Goal: Task Accomplishment & Management: Manage account settings

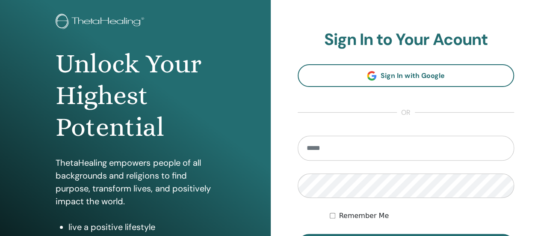
scroll to position [128, 0]
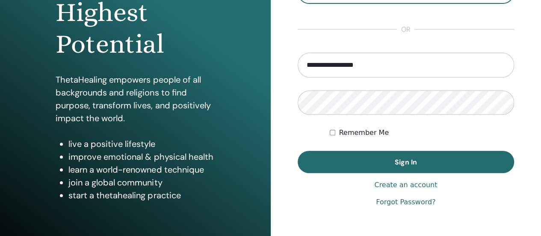
drag, startPoint x: 387, startPoint y: 68, endPoint x: 286, endPoint y: 77, distance: 101.4
click at [287, 77] on div "**********" at bounding box center [406, 77] width 271 height 411
type input "**********"
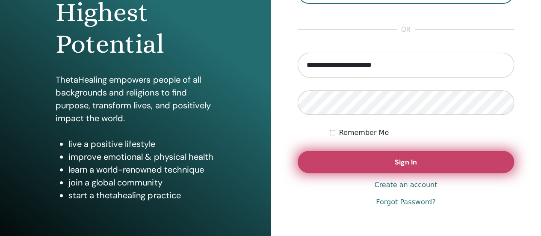
click at [385, 156] on button "Sign In" at bounding box center [406, 162] width 217 height 22
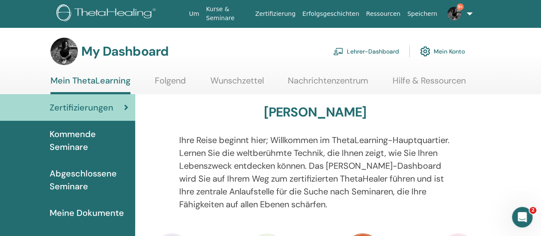
click at [373, 49] on link "Lehrer-Dashboard" at bounding box center [366, 51] width 66 height 19
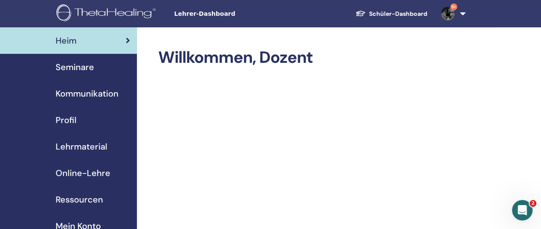
click at [91, 70] on span "Seminare" at bounding box center [75, 67] width 39 height 13
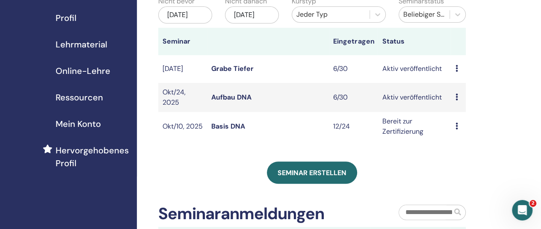
scroll to position [128, 0]
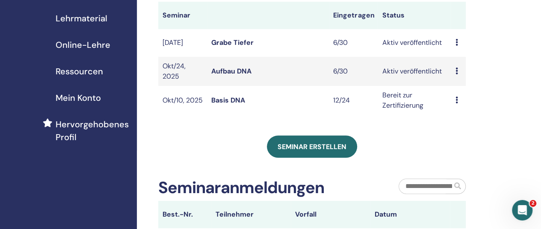
click at [236, 105] on link "Basis DNA" at bounding box center [228, 100] width 34 height 9
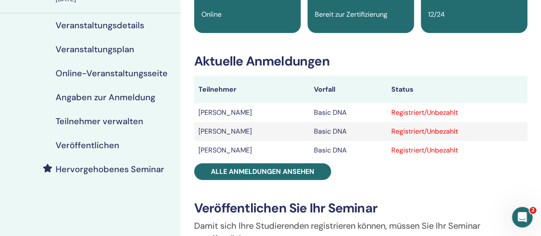
scroll to position [86, 0]
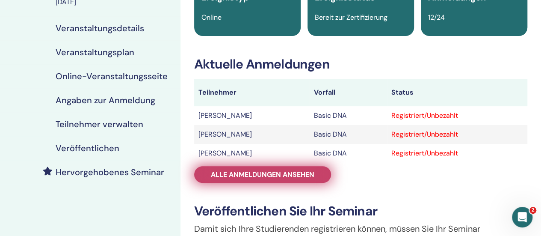
click at [261, 168] on link "Alle Anmeldungen ansehen" at bounding box center [262, 174] width 137 height 17
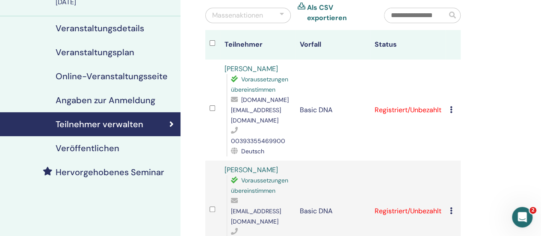
click at [450, 106] on icon at bounding box center [451, 109] width 3 height 7
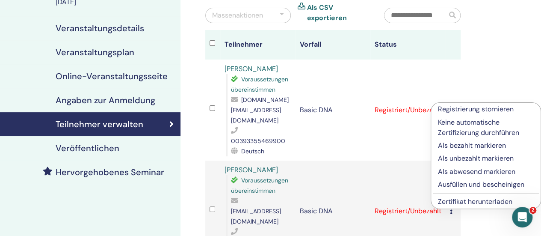
click at [443, 130] on p "Keine automatische Zertifizierung durchführen" at bounding box center [486, 127] width 96 height 21
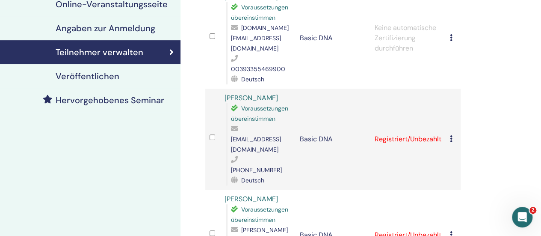
scroll to position [171, 0]
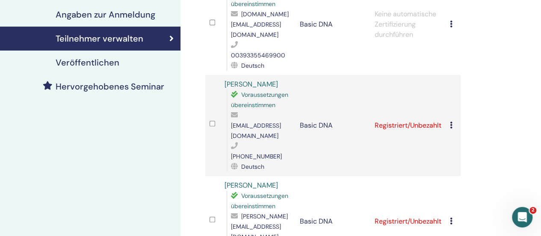
click at [449, 102] on td "Registrierung stornieren Keine automatische Zertifizierung durchführen Als beza…" at bounding box center [453, 125] width 15 height 101
click at [451, 122] on icon at bounding box center [451, 125] width 3 height 7
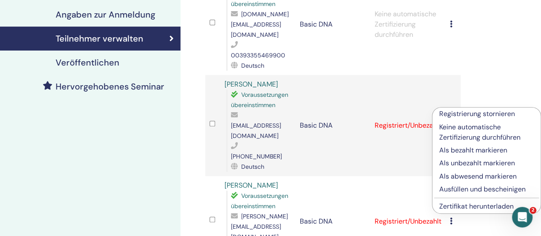
click at [502, 136] on p "Keine automatische Zertifizierung durchführen" at bounding box center [486, 132] width 95 height 21
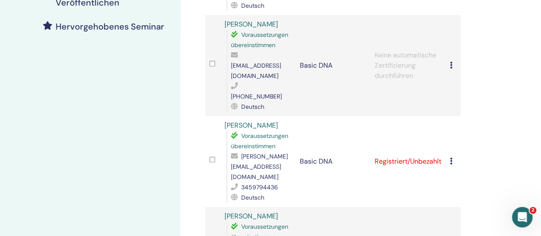
scroll to position [257, 0]
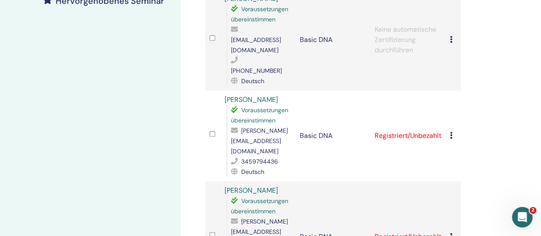
click at [450, 132] on icon at bounding box center [451, 135] width 3 height 7
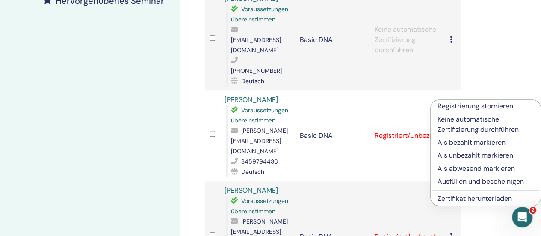
click at [493, 128] on p "Keine automatische Zertifizierung durchführen" at bounding box center [486, 124] width 96 height 21
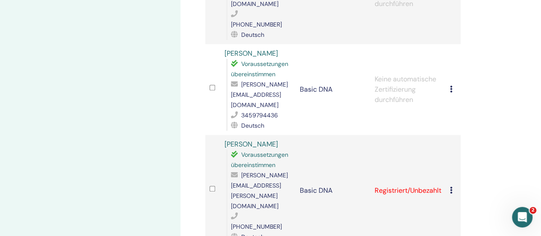
scroll to position [385, 0]
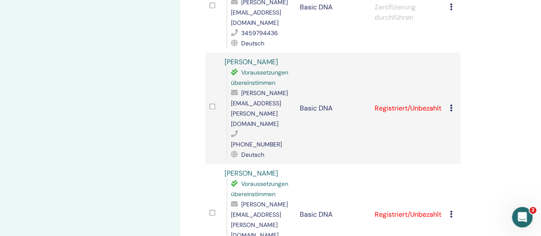
click at [449, 53] on td "Registrierung stornieren Keine automatische Zertifizierung durchführen Als beza…" at bounding box center [453, 108] width 15 height 111
click at [451, 104] on icon at bounding box center [451, 107] width 3 height 7
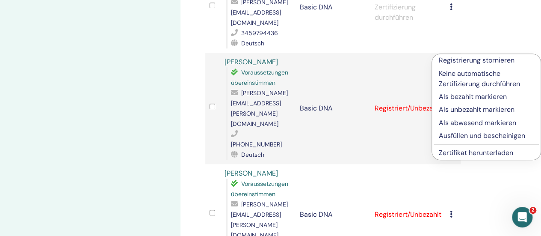
click at [465, 84] on p "Keine automatische Zertifizierung durchführen" at bounding box center [486, 78] width 95 height 21
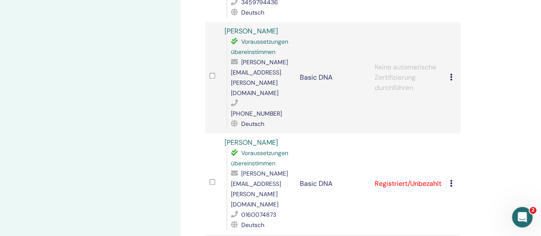
scroll to position [428, 0]
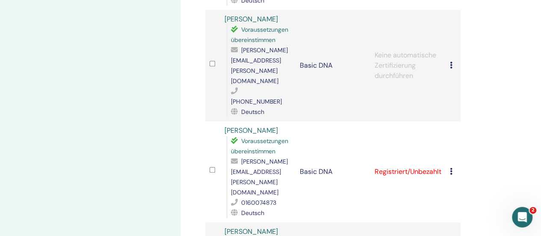
click at [450, 168] on icon at bounding box center [451, 171] width 3 height 7
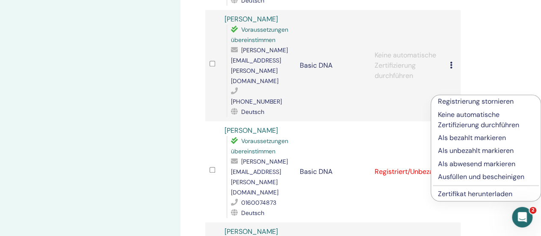
click at [462, 122] on p "Keine automatische Zertifizierung durchführen" at bounding box center [486, 120] width 96 height 21
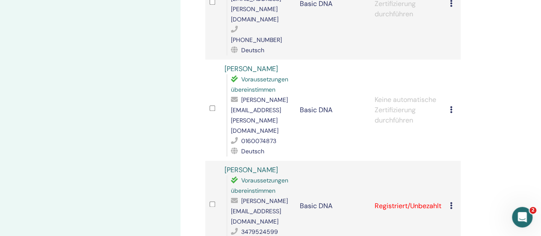
scroll to position [514, 0]
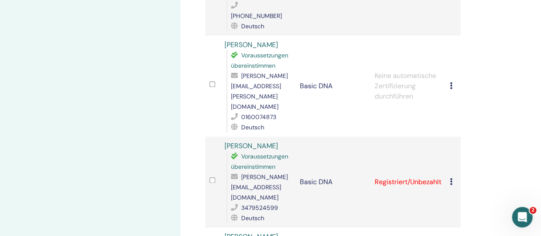
click at [452, 178] on icon at bounding box center [451, 181] width 3 height 7
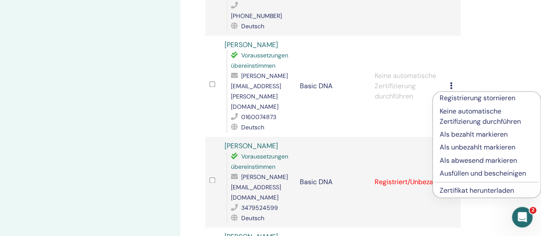
click at [463, 122] on p "Keine automatische Zertifizierung durchführen" at bounding box center [487, 116] width 94 height 21
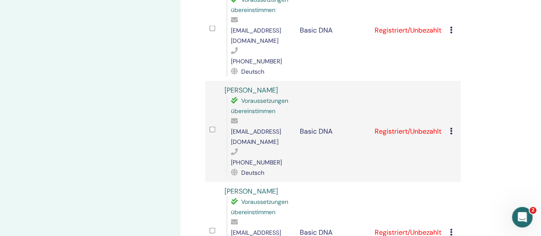
scroll to position [984, 0]
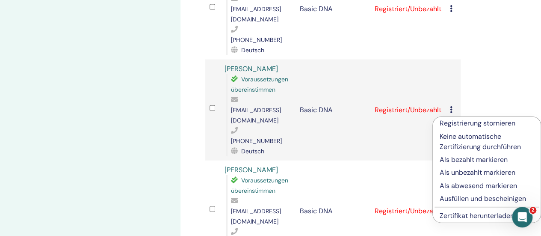
click at [456, 145] on p "Keine automatische Zertifizierung durchführen" at bounding box center [487, 141] width 94 height 21
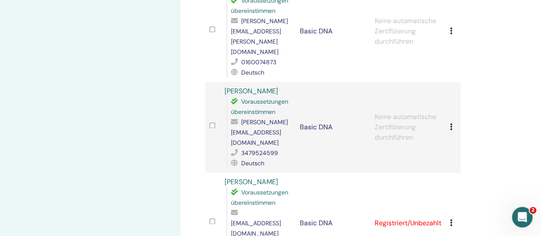
scroll to position [599, 0]
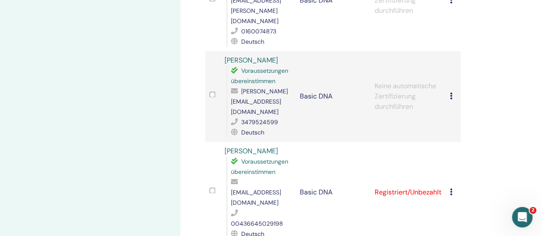
click at [453, 187] on div "Registrierung stornieren Keine automatische Zertifizierung durchführen Als beza…" at bounding box center [453, 192] width 6 height 10
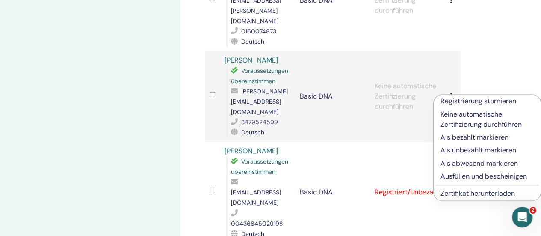
click at [460, 120] on p "Keine automatische Zertifizierung durchführen" at bounding box center [487, 119] width 93 height 21
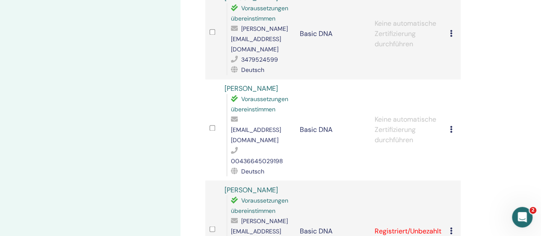
scroll to position [685, 0]
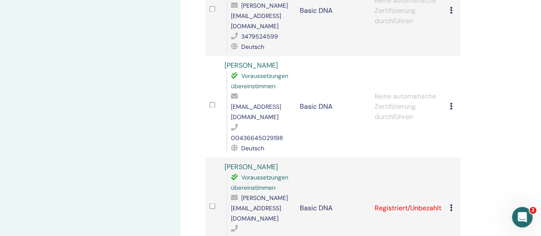
click at [448, 157] on td "Registrierung stornieren Keine automatische Zertifizierung durchführen Als beza…" at bounding box center [453, 207] width 15 height 101
click at [451, 204] on icon at bounding box center [451, 207] width 3 height 7
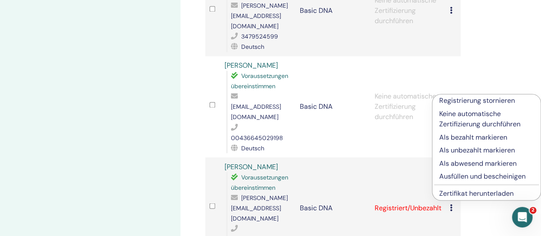
click at [462, 123] on p "Keine automatische Zertifizierung durchführen" at bounding box center [486, 119] width 95 height 21
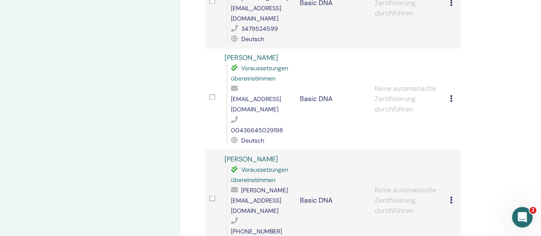
scroll to position [760, 0]
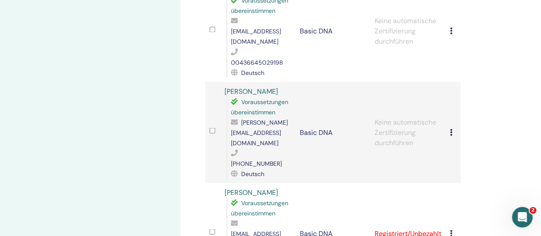
click at [453, 228] on div "Registrierung stornieren Keine automatische Zertifizierung durchführen Als beza…" at bounding box center [453, 233] width 6 height 10
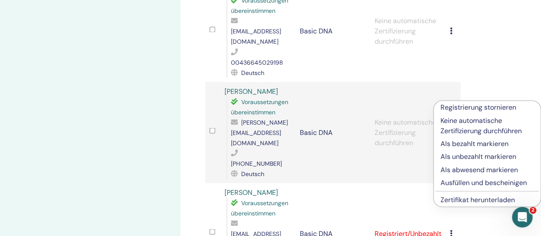
click at [460, 130] on p "Keine automatische Zertifizierung durchführen" at bounding box center [487, 125] width 93 height 21
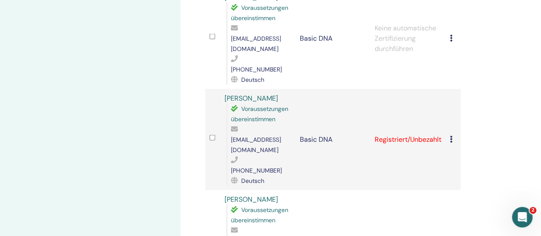
scroll to position [941, 0]
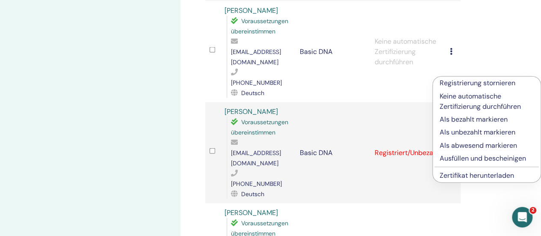
click at [467, 106] on p "Keine automatische Zertifizierung durchführen" at bounding box center [487, 101] width 94 height 21
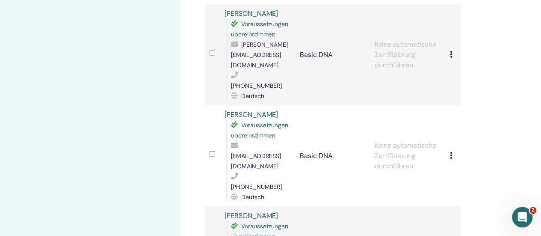
scroll to position [813, 0]
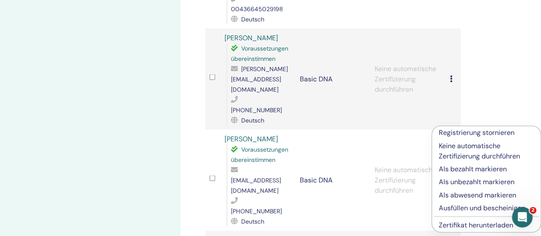
click at [476, 156] on p "Keine automatische Zertifizierung durchführen" at bounding box center [486, 151] width 95 height 21
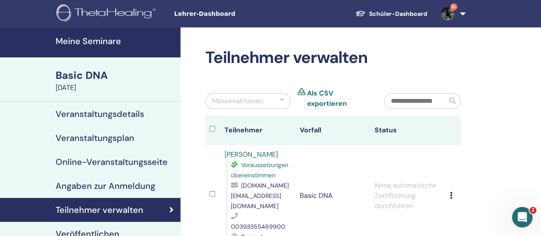
click at [282, 98] on div at bounding box center [282, 101] width 4 height 10
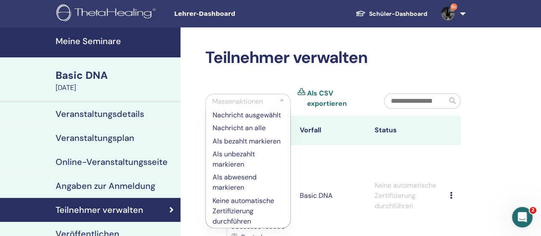
click at [282, 98] on div at bounding box center [282, 101] width 4 height 10
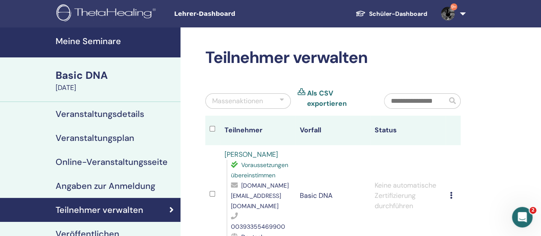
drag, startPoint x: 334, startPoint y: 124, endPoint x: 507, endPoint y: 112, distance: 173.3
click at [454, 190] on div "Registrierung stornieren Keine automatische Zertifizierung durchführen Als beza…" at bounding box center [453, 195] width 6 height 10
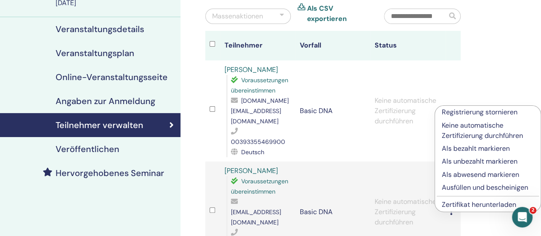
scroll to position [86, 0]
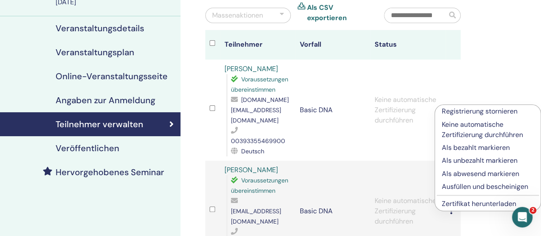
click at [450, 204] on link "Zertifikat herunterladen" at bounding box center [479, 203] width 74 height 9
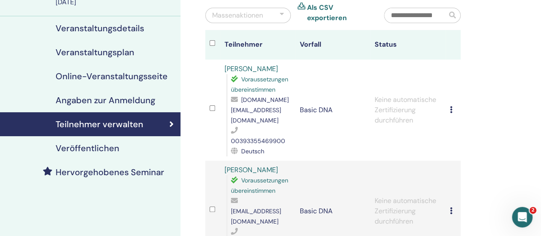
click at [451, 106] on icon at bounding box center [451, 109] width 3 height 7
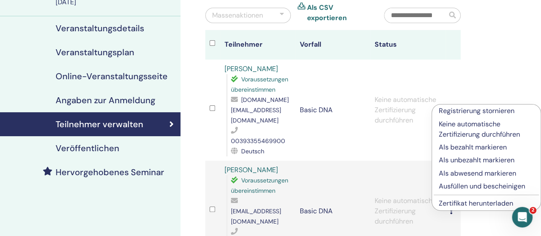
click at [457, 134] on p "Keine automatische Zertifizierung durchführen" at bounding box center [486, 129] width 95 height 21
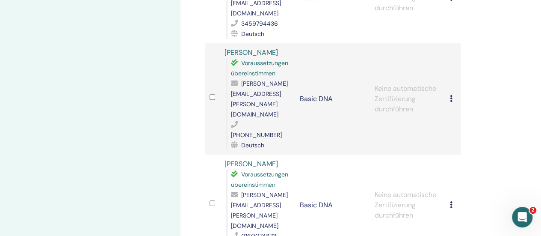
scroll to position [385, 0]
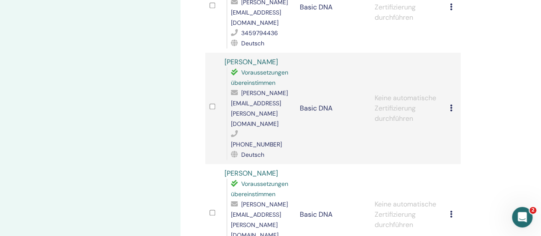
click at [216, 53] on td at bounding box center [212, 108] width 15 height 111
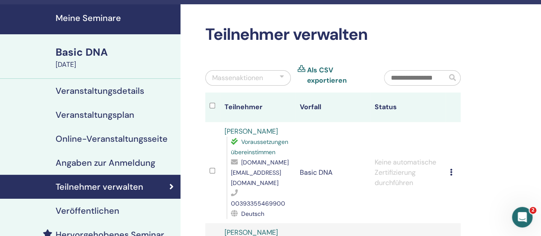
scroll to position [0, 0]
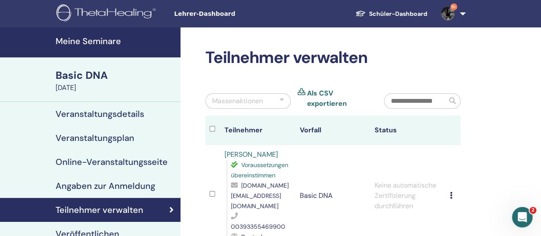
click at [451, 192] on icon at bounding box center [451, 195] width 3 height 7
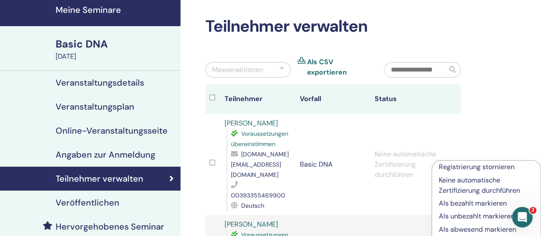
scroll to position [43, 0]
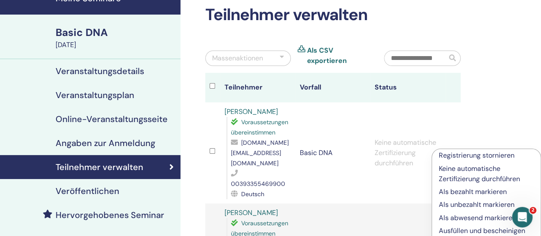
click at [455, 180] on p "Keine automatische Zertifizierung durchführen" at bounding box center [486, 173] width 95 height 21
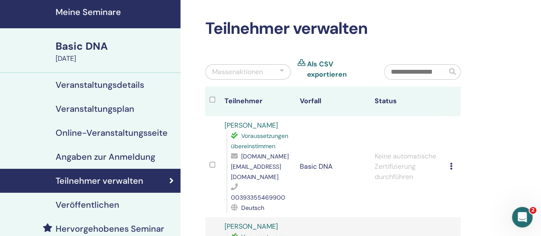
scroll to position [43, 0]
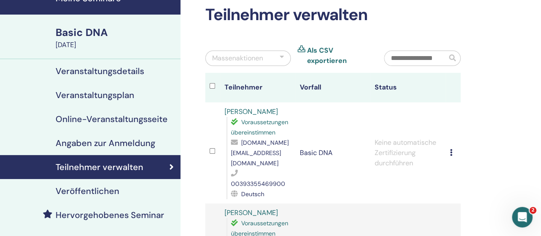
click at [406, 151] on td "Keine automatische Zertifizierung durchführen" at bounding box center [408, 152] width 75 height 101
click at [452, 149] on icon at bounding box center [451, 152] width 3 height 7
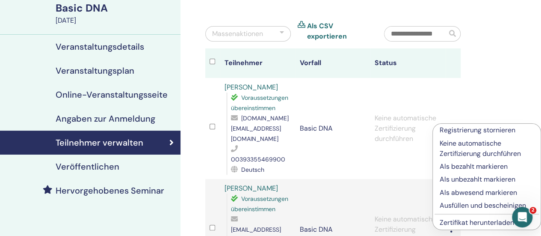
scroll to position [86, 0]
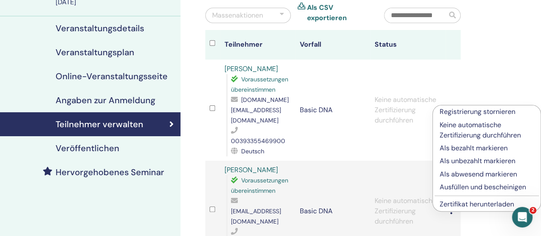
click at [453, 184] on p "Ausfüllen und bescheinigen" at bounding box center [487, 187] width 94 height 10
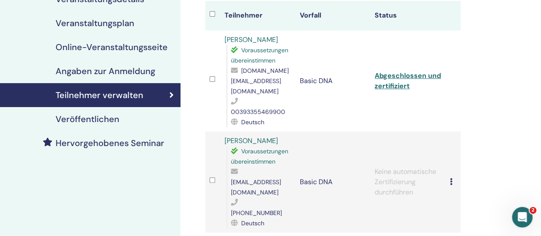
scroll to position [128, 0]
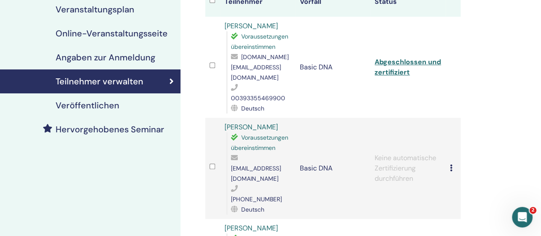
click at [452, 164] on icon at bounding box center [451, 167] width 3 height 7
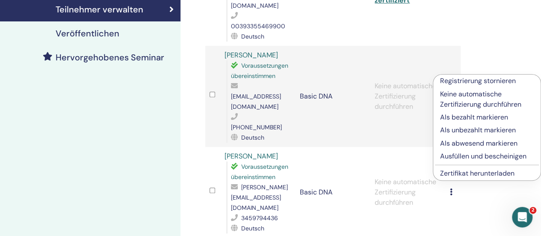
scroll to position [214, 0]
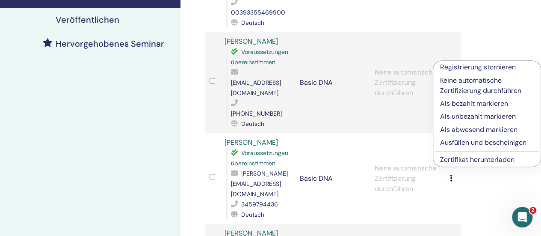
click at [455, 141] on p "Ausfüllen und bescheinigen" at bounding box center [487, 142] width 94 height 10
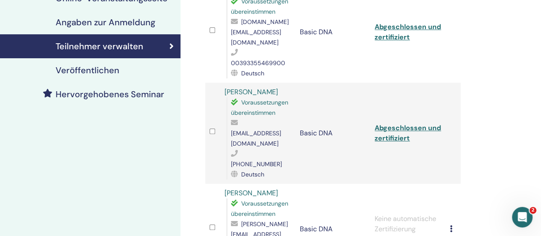
scroll to position [171, 0]
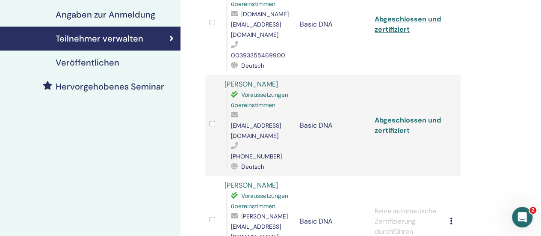
click at [404, 116] on link "Abgeschlossen und zertifiziert" at bounding box center [408, 125] width 66 height 19
click at [401, 27] on link "Abgeschlossen und zertifiziert" at bounding box center [408, 24] width 66 height 19
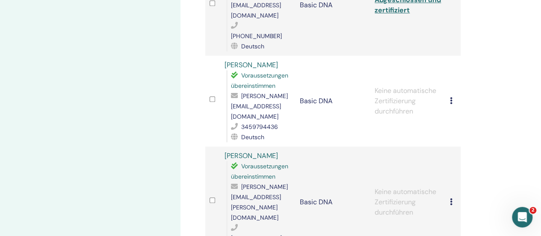
scroll to position [300, 0]
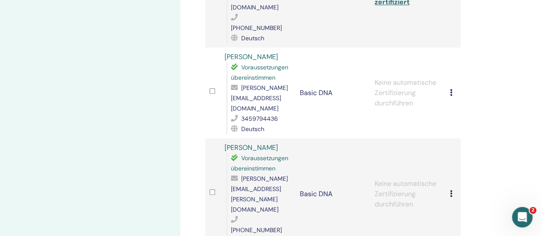
click at [451, 89] on icon at bounding box center [451, 92] width 3 height 7
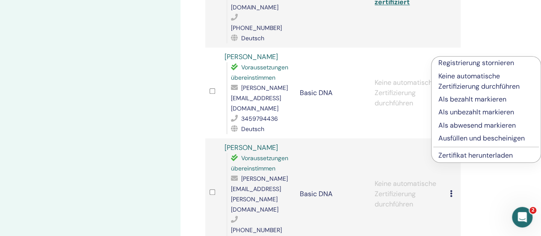
click at [465, 136] on p "Ausfüllen und bescheinigen" at bounding box center [486, 138] width 95 height 10
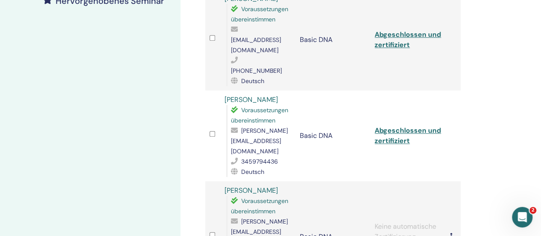
scroll to position [300, 0]
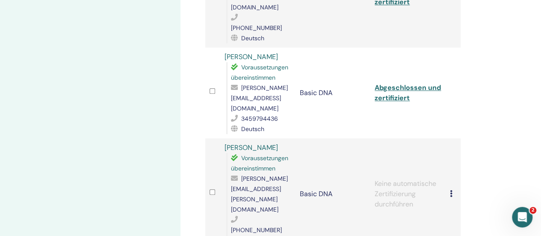
click at [453, 189] on div "Registrierung stornieren Keine automatische Zertifizierung durchführen Als beza…" at bounding box center [453, 194] width 6 height 10
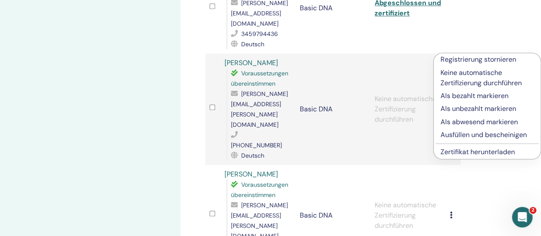
scroll to position [385, 0]
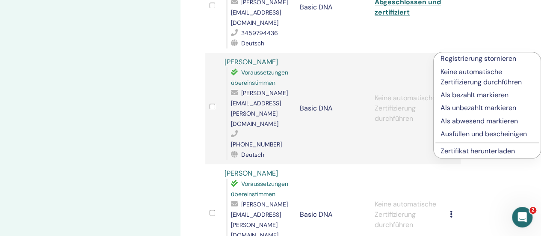
click at [458, 135] on p "Ausfüllen und bescheinigen" at bounding box center [487, 134] width 93 height 10
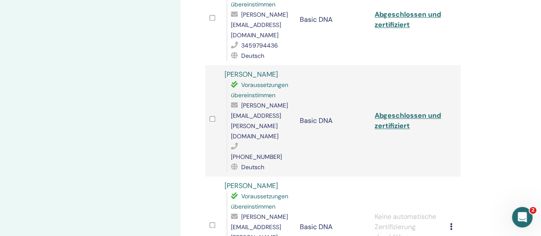
scroll to position [428, 0]
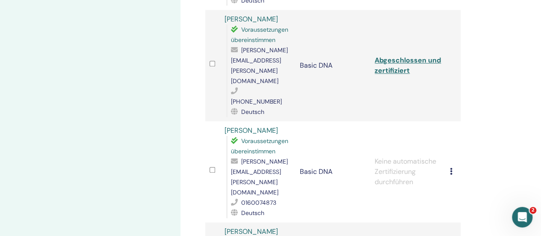
click at [451, 168] on icon at bounding box center [451, 171] width 3 height 7
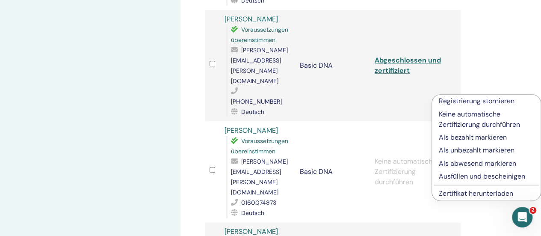
click at [464, 172] on p "Ausfüllen und bescheinigen" at bounding box center [486, 176] width 95 height 10
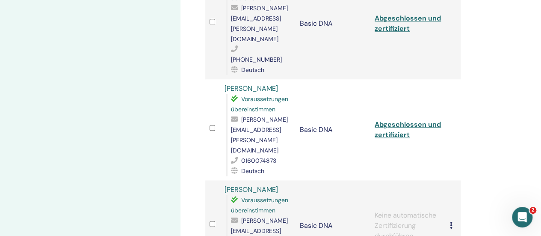
scroll to position [471, 0]
click at [448, 179] on td "Registrierung stornieren Keine automatische Zertifizierung durchführen Als beza…" at bounding box center [453, 224] width 15 height 91
click at [453, 220] on div "Registrierung stornieren Keine automatische Zertifizierung durchführen Als beza…" at bounding box center [453, 225] width 6 height 10
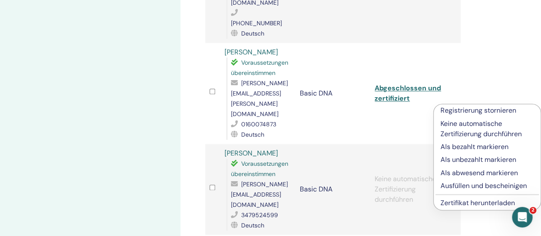
scroll to position [556, 0]
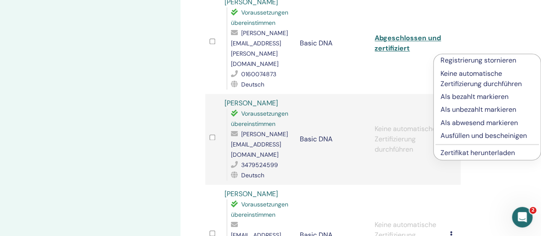
click at [452, 139] on p "Ausfüllen und bescheinigen" at bounding box center [487, 136] width 93 height 10
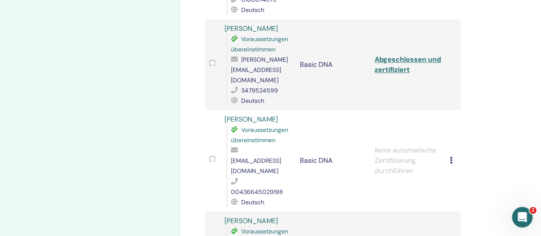
scroll to position [642, 0]
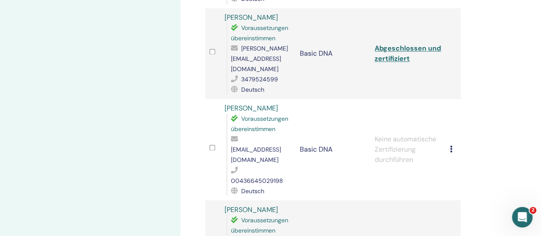
click at [451, 145] on icon at bounding box center [451, 148] width 3 height 7
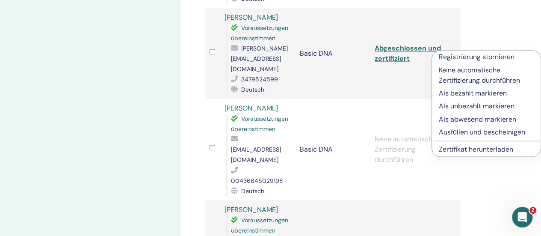
click at [466, 131] on p "Ausfüllen und bescheinigen" at bounding box center [486, 132] width 95 height 10
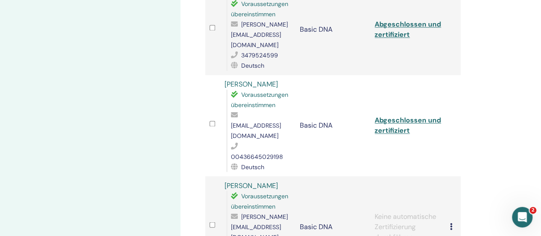
scroll to position [727, 0]
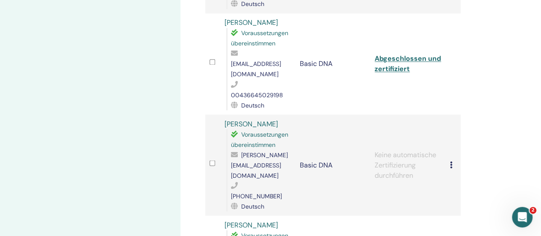
click at [451, 161] on icon at bounding box center [451, 164] width 3 height 7
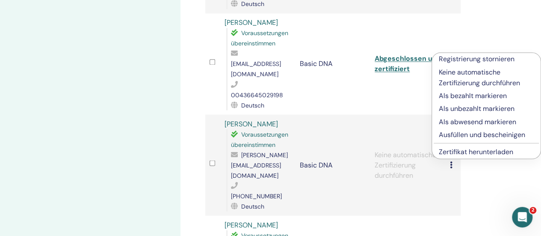
click at [466, 129] on p "Ausfüllen und bescheinigen" at bounding box center [486, 134] width 95 height 10
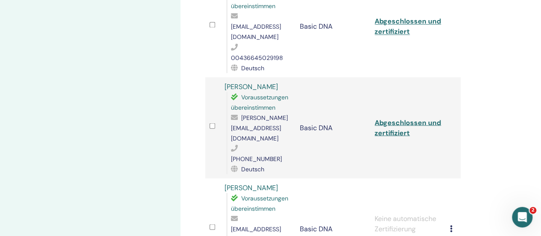
scroll to position [770, 0]
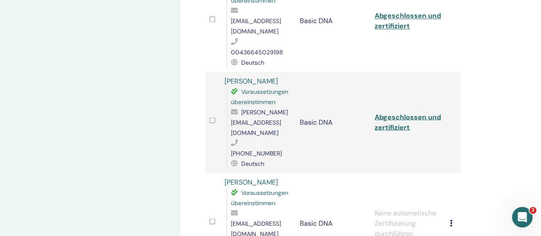
click at [453, 218] on div "Registrierung stornieren Keine automatische Zertifizierung durchführen Als beza…" at bounding box center [453, 223] width 6 height 10
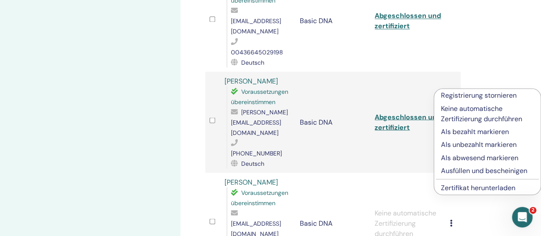
click at [454, 171] on p "Ausfüllen und bescheinigen" at bounding box center [487, 170] width 93 height 10
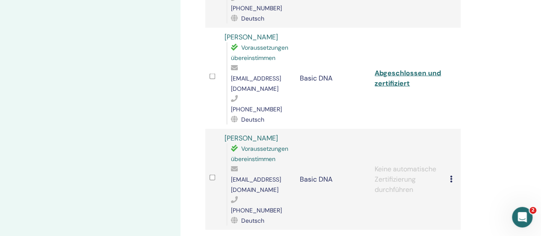
scroll to position [873, 0]
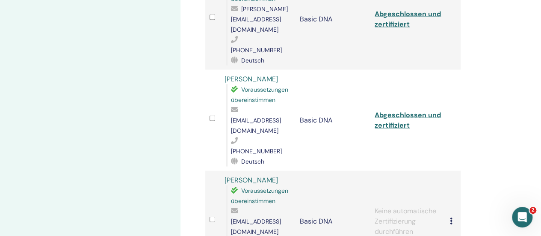
click at [451, 217] on icon at bounding box center [451, 220] width 3 height 7
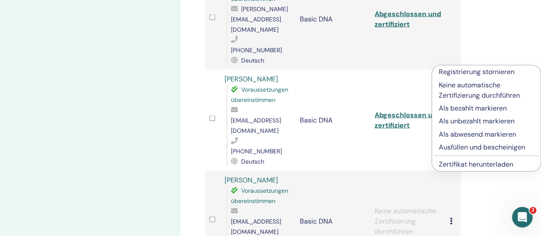
click at [456, 148] on p "Ausfüllen und bescheinigen" at bounding box center [486, 147] width 95 height 10
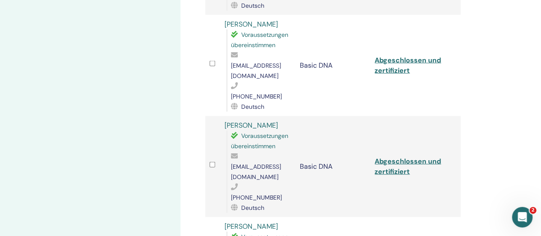
scroll to position [984, 0]
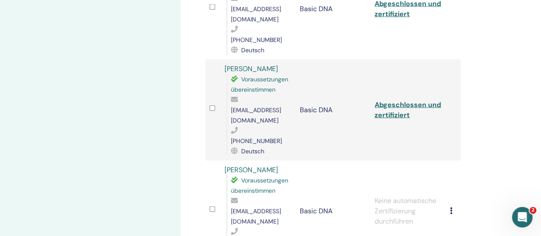
click at [453, 206] on div "Registrierung stornieren Keine automatische Zertifizierung durchführen Als beza…" at bounding box center [453, 211] width 6 height 10
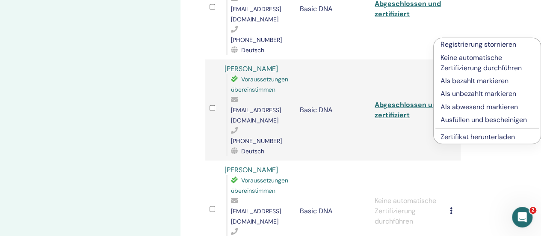
click at [452, 116] on p "Ausfüllen und bescheinigen" at bounding box center [487, 120] width 93 height 10
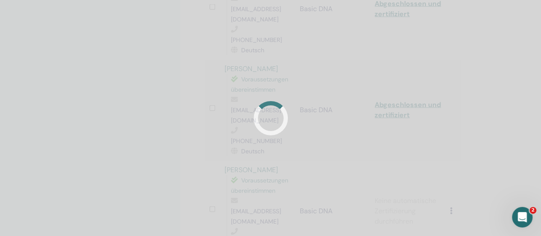
scroll to position [856, 0]
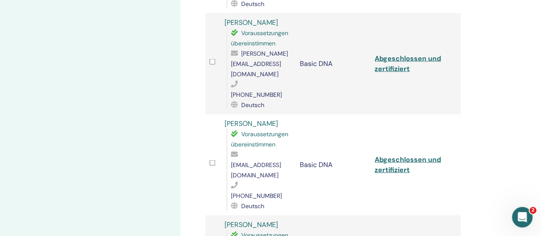
scroll to position [984, 0]
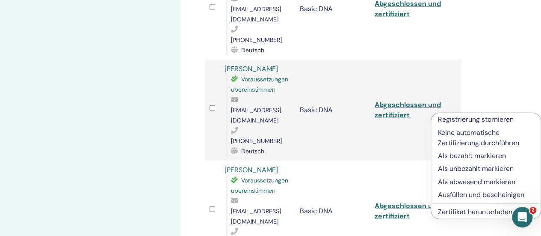
click at [466, 193] on p "Ausfüllen und bescheinigen" at bounding box center [486, 195] width 96 height 10
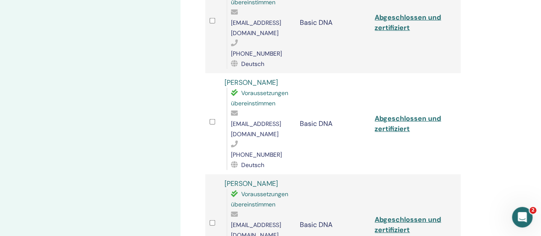
scroll to position [1027, 0]
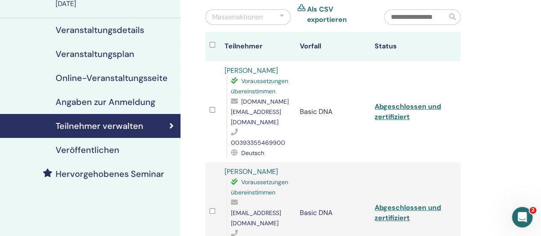
scroll to position [0, 0]
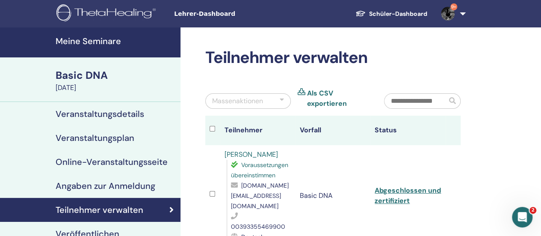
click at [454, 11] on img at bounding box center [448, 14] width 14 height 14
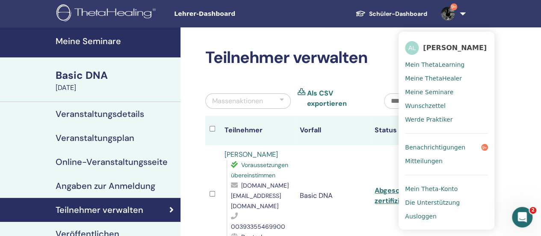
click at [442, 148] on span "Benachrichtigungen" at bounding box center [435, 147] width 60 height 8
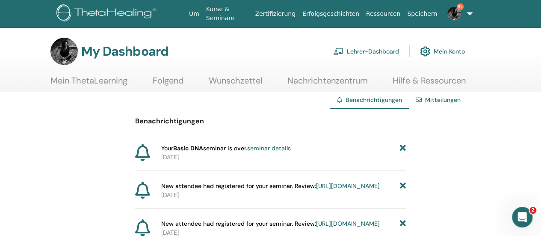
scroll to position [43, 0]
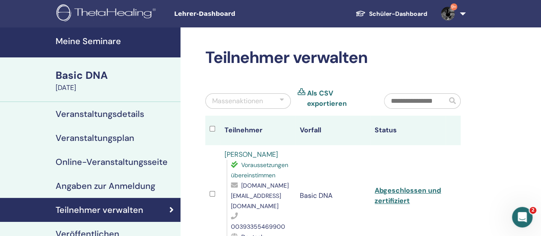
click at [96, 140] on h4 "Veranstaltungsplan" at bounding box center [95, 138] width 79 height 10
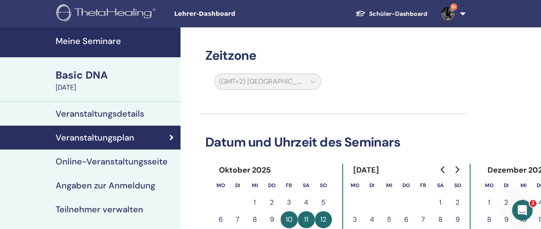
click at [104, 109] on h4 "Veranstaltungsdetails" at bounding box center [100, 114] width 89 height 10
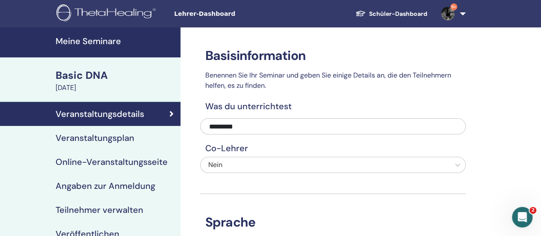
click at [93, 49] on link "Meine Seminare" at bounding box center [90, 42] width 181 height 30
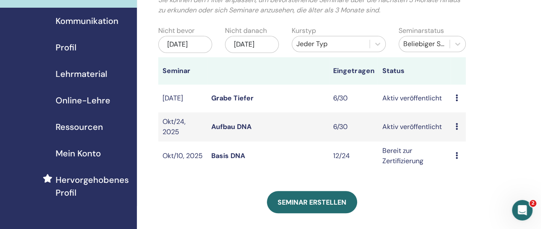
scroll to position [128, 0]
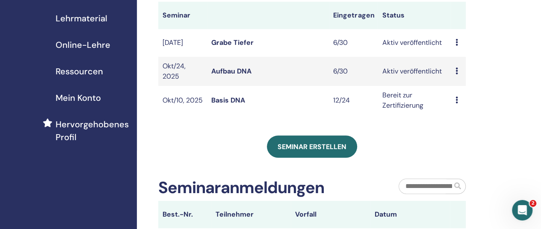
click at [456, 74] on icon at bounding box center [456, 71] width 3 height 7
click at [458, 115] on link "Teilnehmer" at bounding box center [462, 113] width 35 height 9
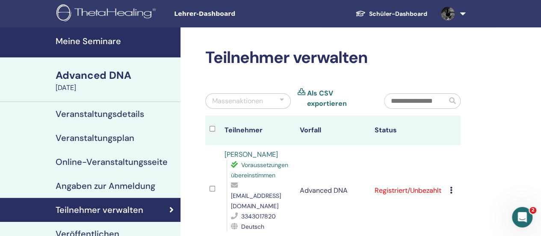
click at [128, 160] on h4 "Online-Veranstaltungsseite" at bounding box center [112, 162] width 112 height 10
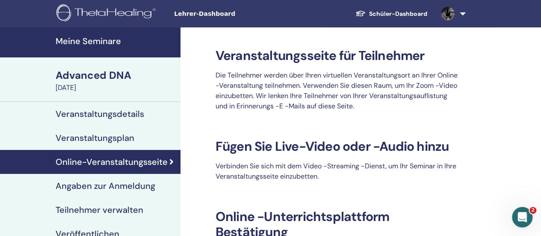
click at [100, 120] on link "Veranstaltungsdetails" at bounding box center [90, 114] width 181 height 24
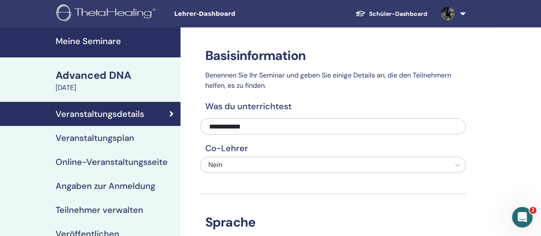
click at [457, 11] on span at bounding box center [448, 13] width 21 height 7
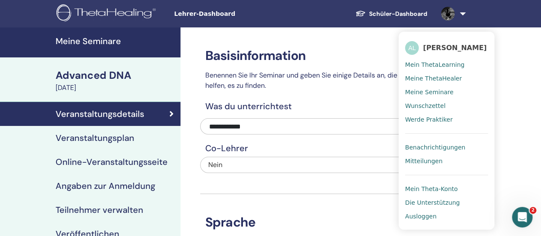
click at [89, 38] on h4 "Meine Seminare" at bounding box center [116, 41] width 120 height 10
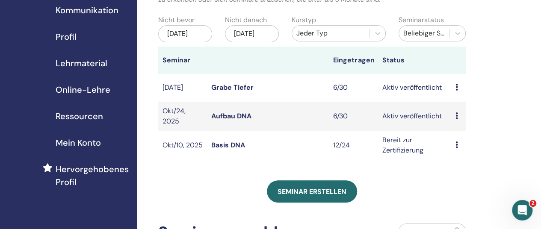
scroll to position [86, 0]
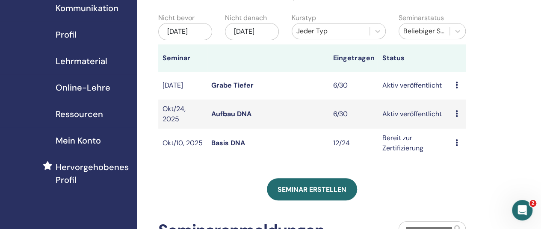
click at [220, 148] on link "Basis DNA" at bounding box center [228, 143] width 34 height 9
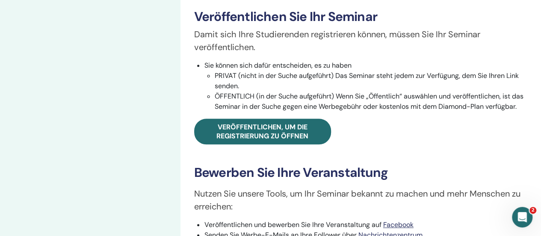
scroll to position [171, 0]
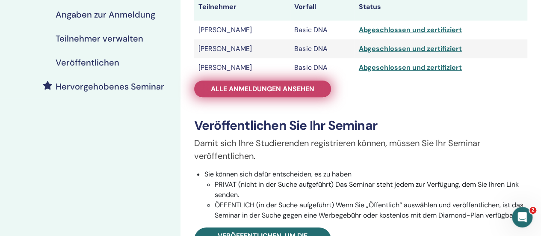
click at [230, 91] on span "Alle Anmeldungen ansehen" at bounding box center [263, 88] width 104 height 9
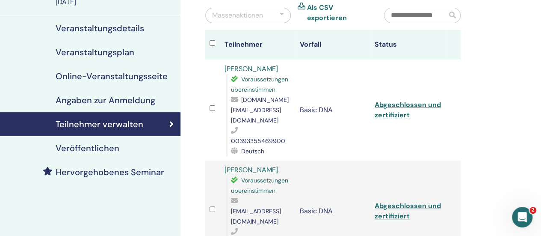
scroll to position [86, 0]
click at [398, 45] on th "Status" at bounding box center [408, 45] width 75 height 30
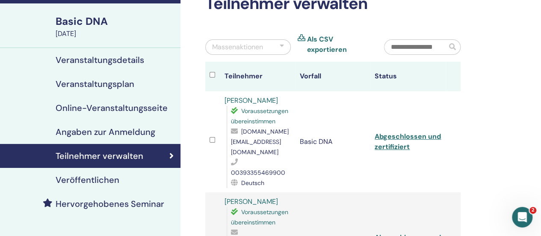
scroll to position [43, 0]
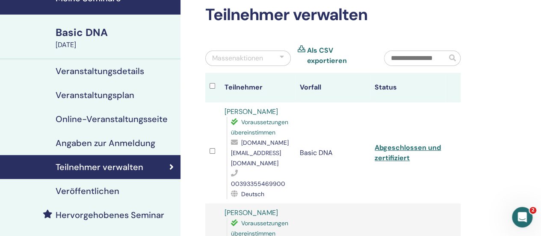
click at [437, 58] on input "text" at bounding box center [416, 58] width 62 height 15
type input "*"
click at [137, 118] on h4 "Online-Veranstaltungsseite" at bounding box center [112, 119] width 112 height 10
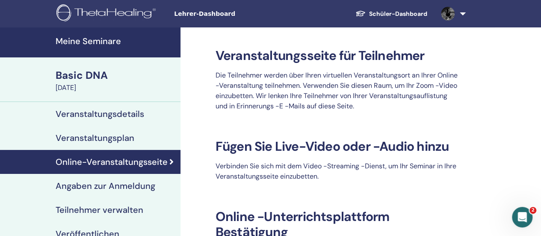
click at [413, 15] on link "Schüler-Dashboard" at bounding box center [392, 14] width 86 height 16
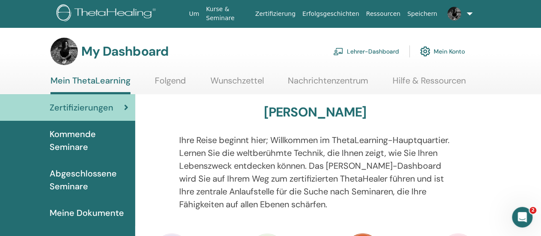
click at [364, 52] on link "Lehrer-Dashboard" at bounding box center [366, 51] width 66 height 19
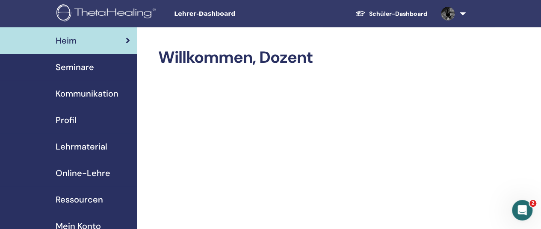
click at [88, 65] on span "Seminare" at bounding box center [75, 67] width 39 height 13
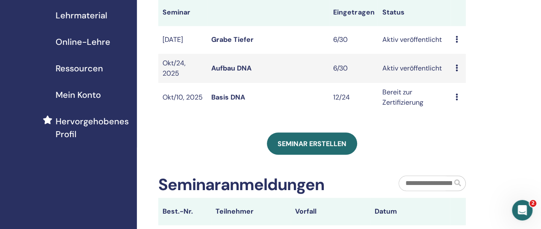
scroll to position [128, 0]
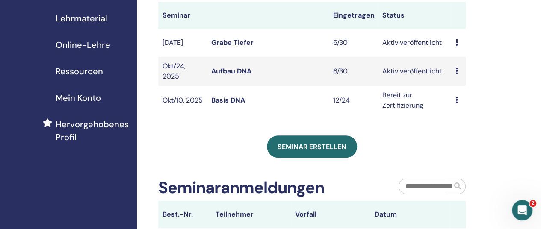
click at [407, 113] on td "Bereit zur Zertifizierung" at bounding box center [414, 100] width 73 height 29
click at [455, 108] on td "Vorschau Bearbeiten Teilnehmer Absagen" at bounding box center [458, 100] width 15 height 29
click at [457, 104] on icon at bounding box center [456, 100] width 3 height 7
click at [464, 118] on link "Vorschau" at bounding box center [461, 117] width 30 height 9
click at [458, 106] on div "Vorschau Bearbeiten Teilnehmer Absagen" at bounding box center [458, 100] width 6 height 10
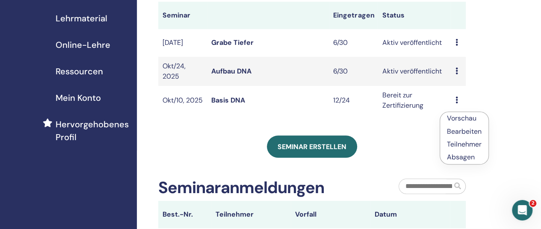
click at [460, 134] on link "Bearbeiten" at bounding box center [464, 131] width 35 height 9
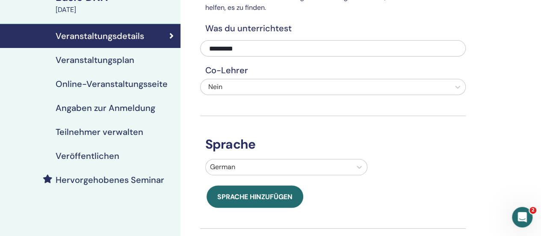
scroll to position [43, 0]
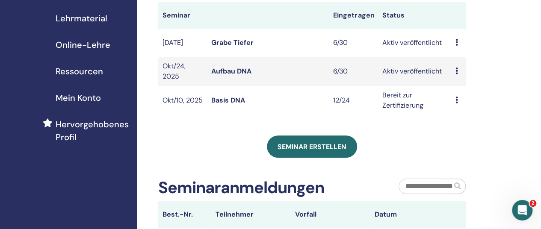
click at [453, 111] on td "Vorschau Bearbeiten Teilnehmer Absagen" at bounding box center [458, 100] width 15 height 29
click at [454, 107] on td "Vorschau Bearbeiten Teilnehmer Absagen" at bounding box center [458, 100] width 15 height 29
click at [456, 104] on icon at bounding box center [456, 100] width 3 height 7
click at [465, 144] on link "Teilnehmer" at bounding box center [462, 141] width 35 height 9
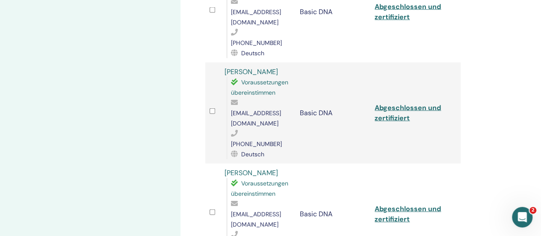
scroll to position [984, 0]
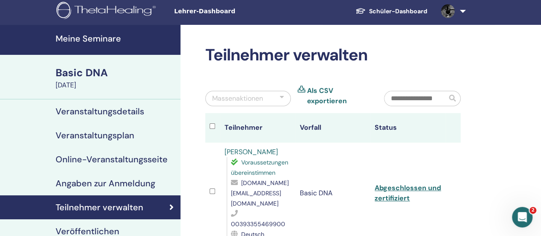
scroll to position [0, 0]
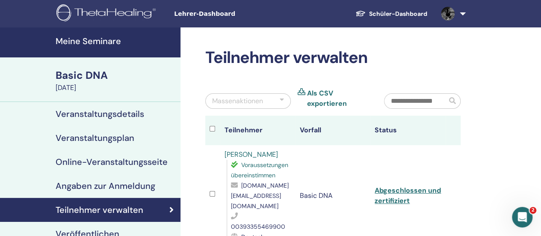
click at [303, 92] on icon at bounding box center [302, 98] width 8 height 21
click at [312, 101] on link "Als CSV exportieren" at bounding box center [339, 98] width 64 height 21
click at [524, 219] on icon "Open Intercom Messenger" at bounding box center [521, 216] width 14 height 14
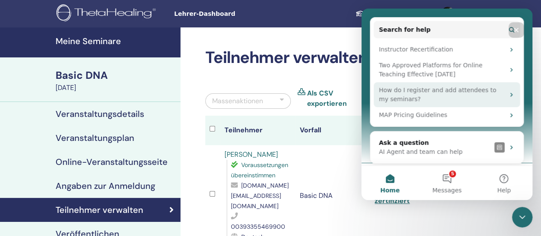
scroll to position [94, 0]
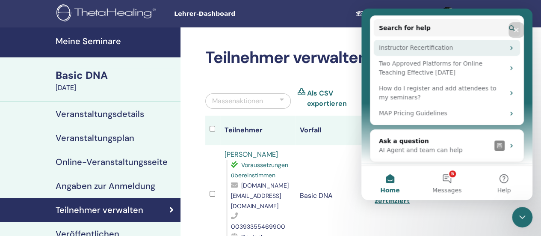
click at [421, 45] on div "Instructor Recertification" at bounding box center [442, 47] width 126 height 9
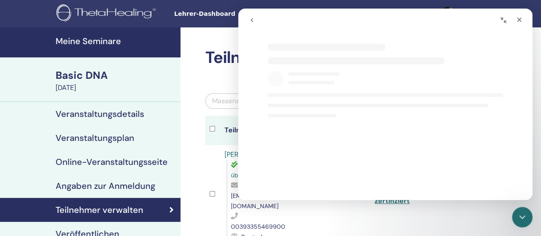
scroll to position [0, 0]
click at [519, 20] on icon "Close" at bounding box center [519, 20] width 5 height 5
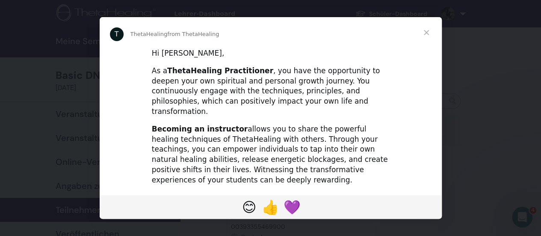
select select "**"
click at [442, 24] on span "Close" at bounding box center [426, 32] width 31 height 31
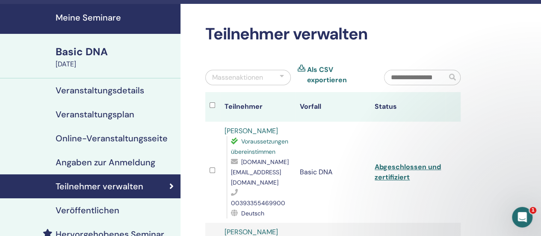
scroll to position [43, 0]
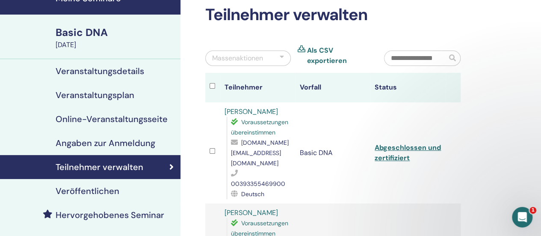
click at [124, 146] on h4 "Angaben zur Anmeldung" at bounding box center [106, 143] width 100 height 10
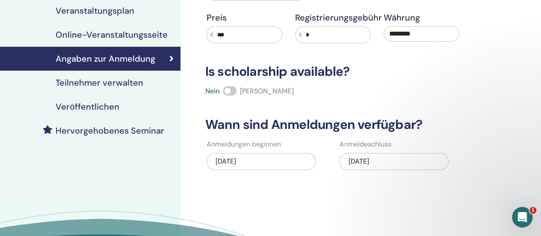
scroll to position [43, 0]
